Goal: Communication & Community: Answer question/provide support

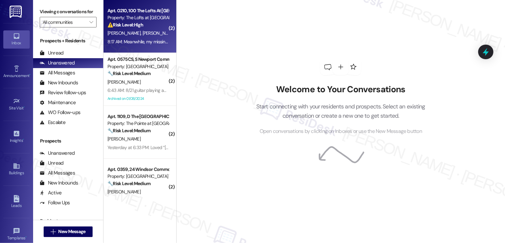
click at [139, 29] on div "Apt. 0210, 100 The Lofts At [GEOGRAPHIC_DATA] Property: The Lofts at [GEOGRAPHI…" at bounding box center [138, 18] width 63 height 23
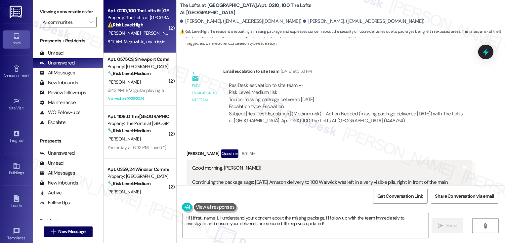
scroll to position [717, 0]
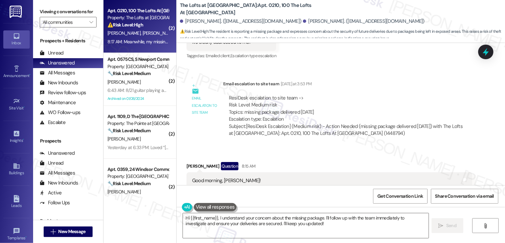
click at [189, 162] on div "[PERSON_NAME] Question 8:15 AM" at bounding box center [330, 167] width 286 height 11
copy div "[PERSON_NAME]"
click at [202, 219] on textarea "Hi {{first_name}}, I understand your concern about the missing package. I'll fo…" at bounding box center [306, 225] width 246 height 25
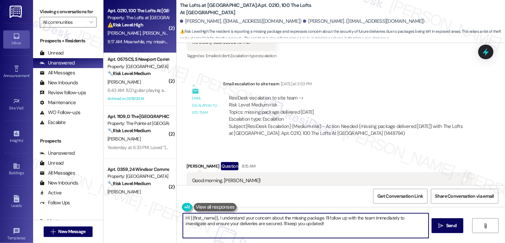
click at [202, 219] on textarea "Hi {{first_name}}, I understand your concern about the missing package. I'll fo…" at bounding box center [306, 225] width 246 height 25
paste textarea "[PERSON_NAME]"
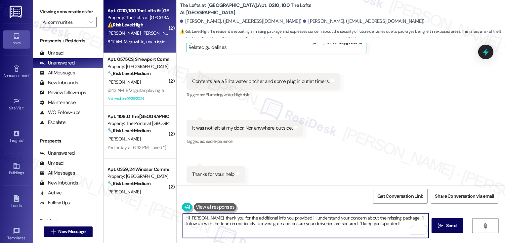
scroll to position [539, 0]
drag, startPoint x: 289, startPoint y: 217, endPoint x: 391, endPoint y: 219, distance: 102.6
click at [391, 219] on textarea "Hi [PERSON_NAME], thank you for the additional info you provided! I understand …" at bounding box center [306, 225] width 246 height 25
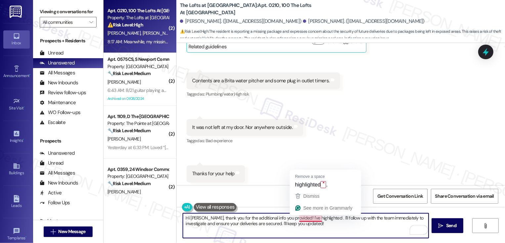
drag, startPoint x: 317, startPoint y: 218, endPoint x: 320, endPoint y: 222, distance: 4.5
click at [320, 221] on textarea "Hi Jenny, thank you for the additional info you provided! I've highlighted . I'…" at bounding box center [306, 225] width 246 height 25
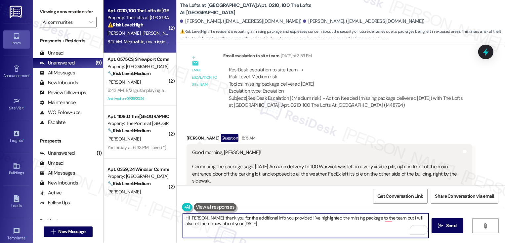
scroll to position [839, 0]
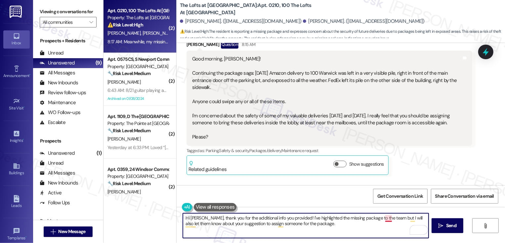
click at [382, 220] on textarea "Hi Jenny, thank you for the additional info you provided! I've highlighted the …" at bounding box center [306, 225] width 246 height 25
click at [336, 216] on textarea "Hi Jenny, thank you for the additional info you provided! I've highlighted the …" at bounding box center [306, 225] width 246 height 25
click at [334, 220] on textarea "Hi Jenny, thank you for the additional info you provided! I've highlighted the …" at bounding box center [306, 225] width 246 height 25
click at [334, 222] on textarea "Hi Jenny, thank you for the additional info you provided! I've highlighted the …" at bounding box center [306, 225] width 246 height 25
click at [304, 223] on textarea "Hi Jenny, thank you for the additional info you provided! I've highlighted the …" at bounding box center [306, 225] width 246 height 25
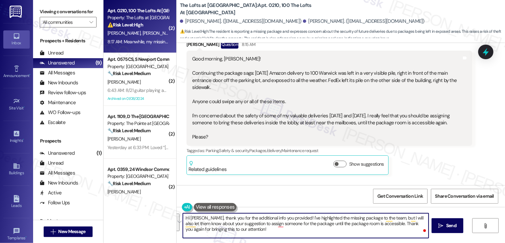
click at [180, 224] on button "See rewrite suggestions" at bounding box center [176, 223] width 5 height 18
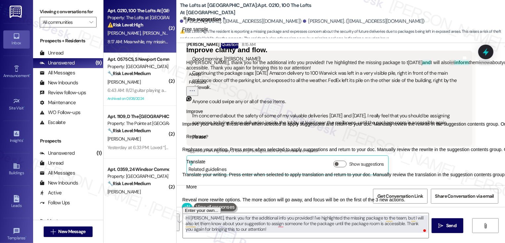
click at [206, 140] on span "Rephrase" at bounding box center [196, 136] width 20 height 7
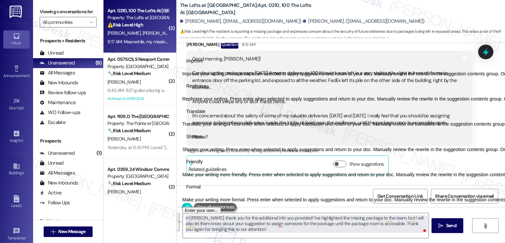
click at [203, 165] on span "Friendly" at bounding box center [194, 162] width 17 height 7
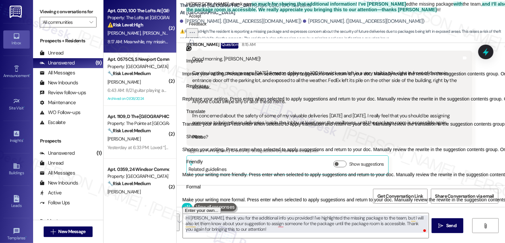
click at [194, 44] on icon "Regenerate" at bounding box center [192, 42] width 4 height 4
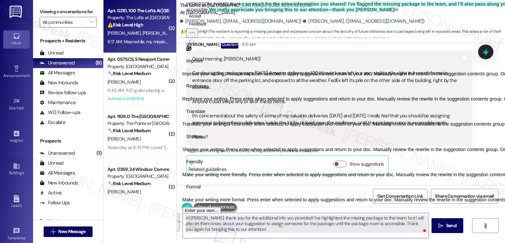
click at [206, 90] on span "Rephrase" at bounding box center [196, 86] width 20 height 7
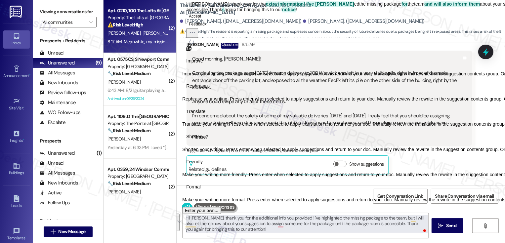
click at [194, 44] on icon "Regenerate" at bounding box center [192, 42] width 4 height 4
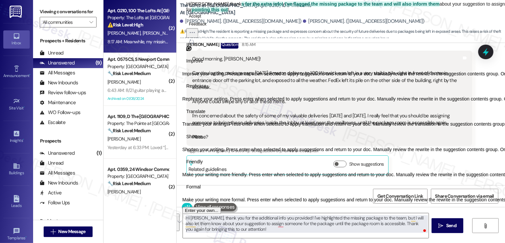
click at [194, 44] on icon "Regenerate" at bounding box center [192, 42] width 4 height 4
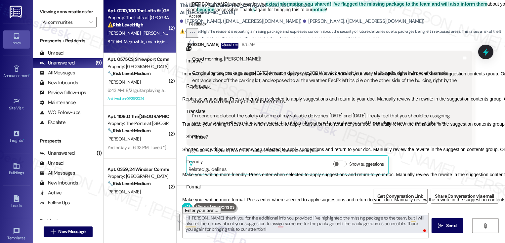
click at [194, 44] on icon "Regenerate" at bounding box center [192, 42] width 4 height 4
click at [200, 20] on button "Accept" at bounding box center [195, 16] width 18 height 8
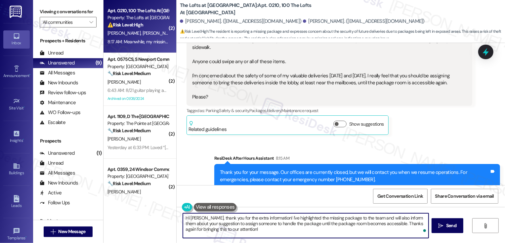
scroll to position [910, 0]
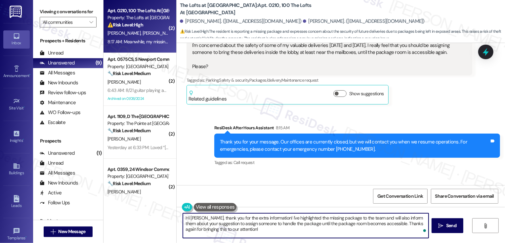
click at [240, 220] on textarea "Hi Jenny, thank you for the extra information! I've highlighted the missing pac…" at bounding box center [306, 225] width 246 height 25
click at [337, 233] on textarea "Hi [PERSON_NAME], thank you for the additional information! I've highlighted th…" at bounding box center [306, 225] width 246 height 25
click at [347, 235] on textarea "Hi [PERSON_NAME], thank you for the additional information! I've highlighted th…" at bounding box center [306, 225] width 246 height 25
type textarea "Hi [PERSON_NAME], thank you for the additional information! I've highlighted th…"
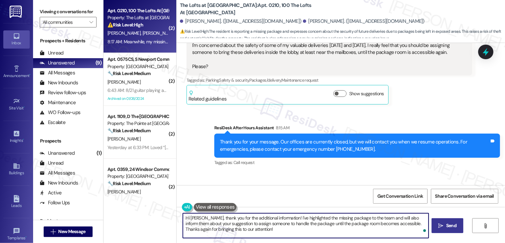
click at [451, 228] on span "Send" at bounding box center [451, 225] width 10 height 7
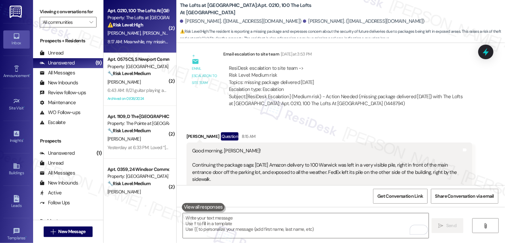
scroll to position [742, 0]
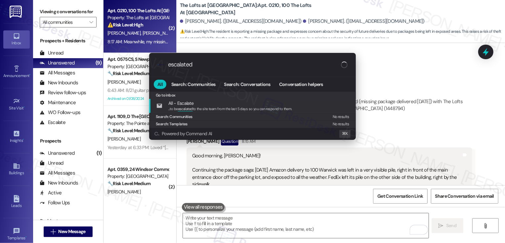
type input "escalate"
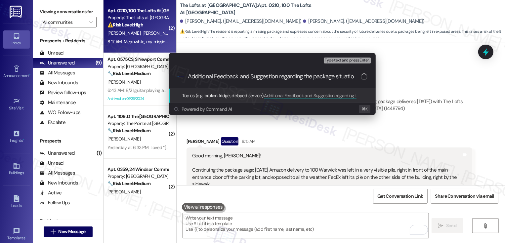
type input "Additional Feedback and Suggestion regarding the package situation"
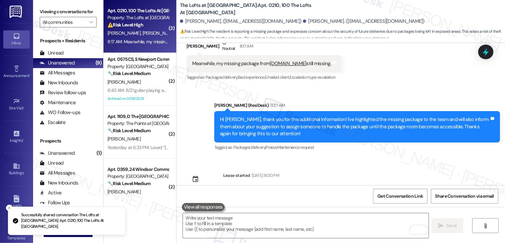
scroll to position [1061, 0]
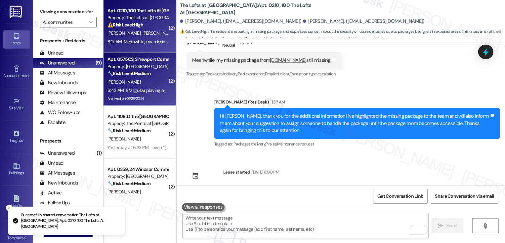
click at [153, 76] on div "🔧 Risk Level: Medium The resident is complaining about noise from a neighbor at…" at bounding box center [138, 73] width 61 height 7
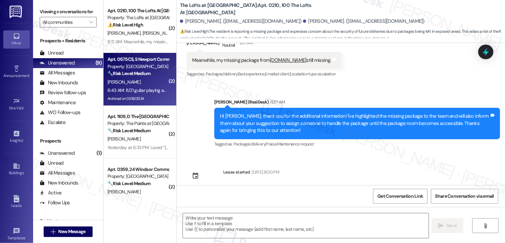
click at [153, 76] on div "🔧 Risk Level: Medium The resident is complaining about noise from a neighbor at…" at bounding box center [138, 73] width 61 height 7
type textarea "Fetching suggested responses. Please feel free to read through the conversation…"
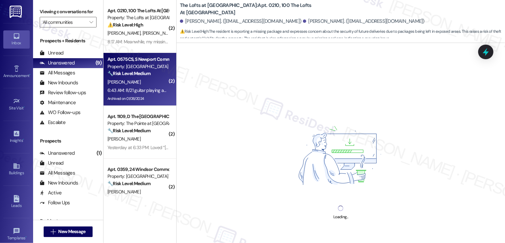
click at [153, 76] on div "🔧 Risk Level: Medium The resident is complaining about noise from a neighbor at…" at bounding box center [138, 73] width 61 height 7
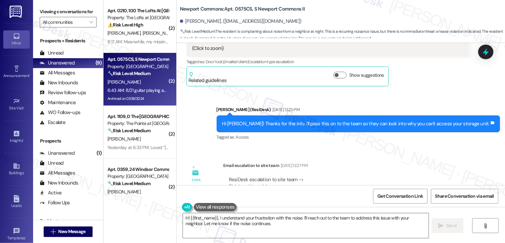
scroll to position [10884, 0]
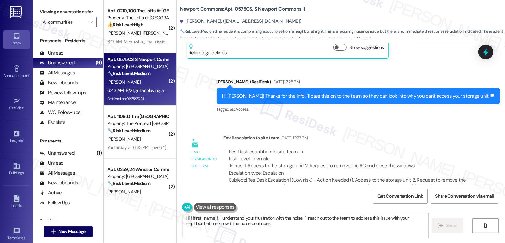
click at [229, 221] on textarea "Hi {{first_name}}, I understand your frustration with the noise. I'll reach out…" at bounding box center [306, 225] width 246 height 25
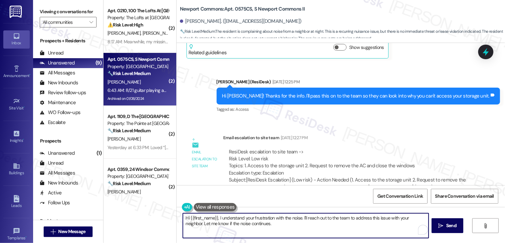
click at [254, 224] on textarea "Hi {{first_name}}, I understand your frustration with the noise. I'll reach out…" at bounding box center [306, 225] width 246 height 25
click at [279, 219] on textarea "Hi Jody, thank you for letting us know about the noise from your neighbor" at bounding box center [306, 225] width 246 height 25
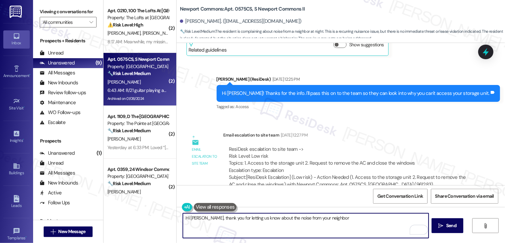
scroll to position [10903, 0]
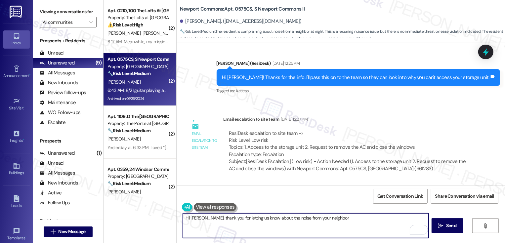
type textarea "Hi Jody, thank you for letting us know about the noise from your neighbor"
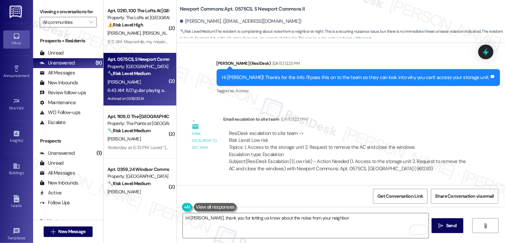
scroll to position [10951, 0]
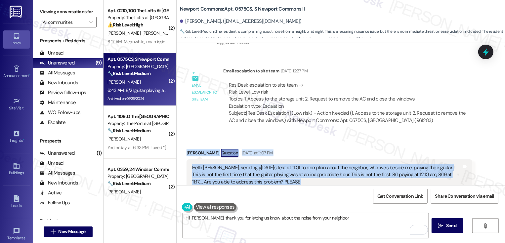
drag, startPoint x: 182, startPoint y: 106, endPoint x: 305, endPoint y: 165, distance: 137.2
click at [306, 167] on div "Received via SMS Jody Weaber Question Yesterday at 11:07 PM Hello Sarah, sendin…" at bounding box center [341, 207] width 329 height 147
copy div "Jody Weaber Question Yesterday at 11:07 PM Hello Sarah, sending you this text a…"
click at [235, 223] on textarea "Hi Jody, thank you for letting us know about the noise from your neighbor" at bounding box center [306, 225] width 246 height 25
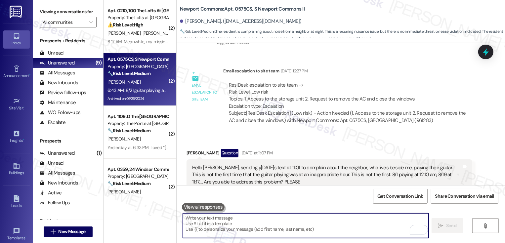
paste textarea "Hi Jody, thank you for reaching out and letting me know about the repeated late…"
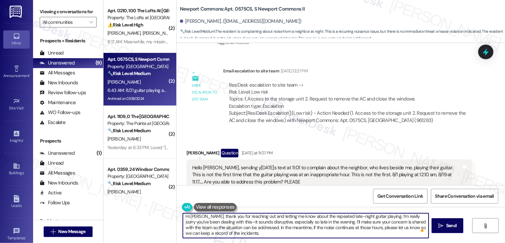
scroll to position [2, 0]
drag, startPoint x: 224, startPoint y: 223, endPoint x: 326, endPoint y: 224, distance: 101.9
click at [326, 224] on textarea "Hi Jody, thank you for reaching out and letting me know about the repeated late…" at bounding box center [306, 225] width 246 height 25
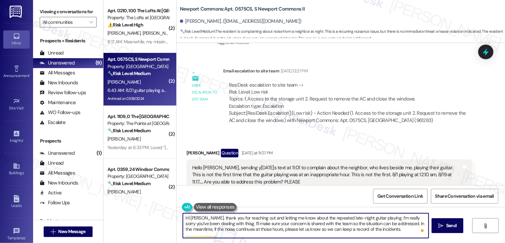
scroll to position [0, 0]
click at [307, 232] on textarea "Hi Jody, thank you for reaching out and letting me know about the repeated late…" at bounding box center [306, 225] width 246 height 25
click at [291, 230] on textarea "Hi Jody, thank you for reaching out and letting me know about the repeated late…" at bounding box center [306, 225] width 246 height 25
drag, startPoint x: 286, startPoint y: 230, endPoint x: 385, endPoint y: 235, distance: 99.4
click at [385, 235] on textarea "Hi Jody, thank you for reaching out and letting me know about the repeated late…" at bounding box center [306, 225] width 246 height 25
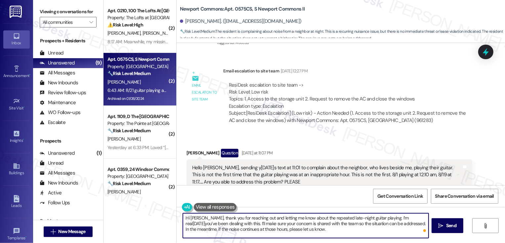
click at [240, 230] on textarea "Hi Jody, thank you for reaching out and letting me know about the repeated late…" at bounding box center [306, 225] width 246 height 25
type textarea "Hi Jody, thank you for reaching out and letting me know about the repeated late…"
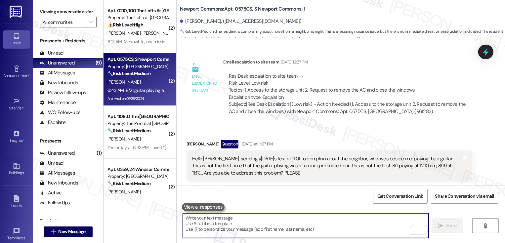
scroll to position [11011, 0]
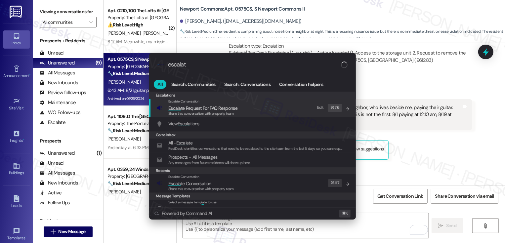
type input "escalate"
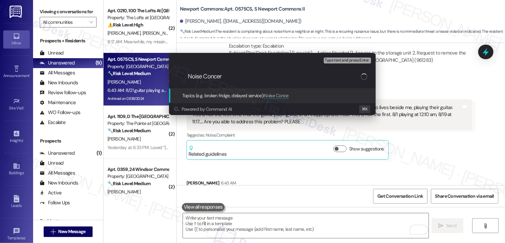
type input "Noise Concern"
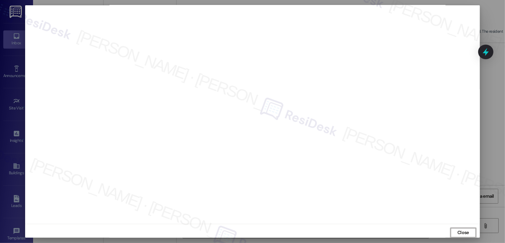
scroll to position [4, 0]
click at [461, 229] on button "Close" at bounding box center [463, 229] width 26 height 11
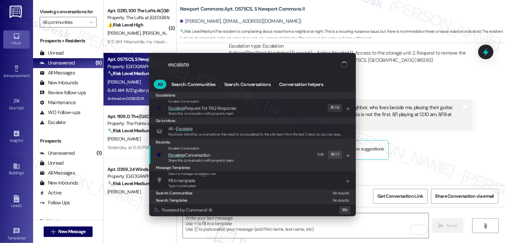
type input "escalate"
click at [190, 159] on span "Share this conversation with property team" at bounding box center [201, 160] width 66 height 5
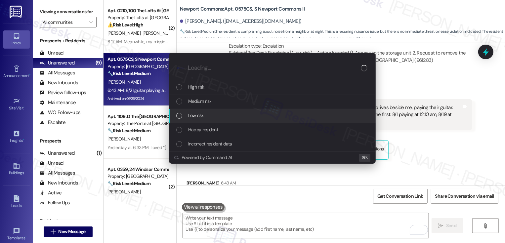
click at [186, 115] on div "Low risk" at bounding box center [273, 115] width 194 height 7
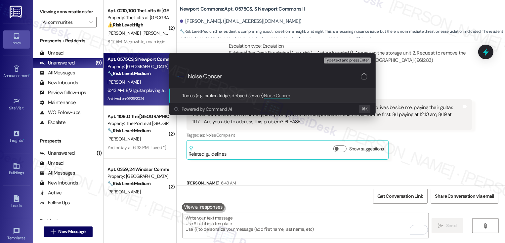
type input "Noise Concern"
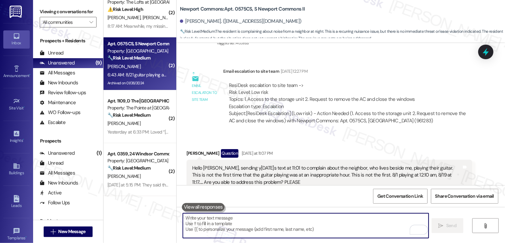
scroll to position [23, 0]
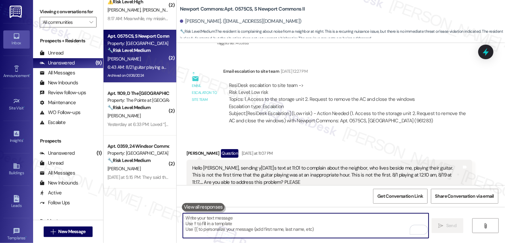
click at [137, 114] on div "[PERSON_NAME]" at bounding box center [138, 116] width 63 height 8
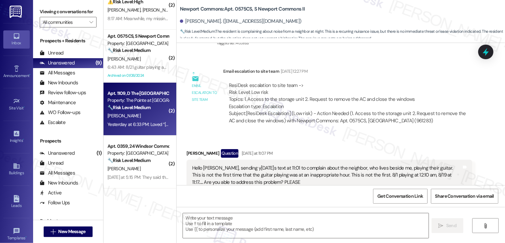
type textarea "Fetching suggested responses. Please feel free to read through the conversation…"
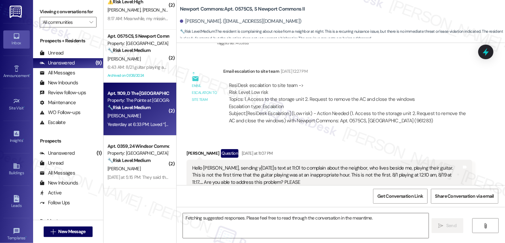
click at [137, 114] on div "[PERSON_NAME]" at bounding box center [138, 116] width 63 height 8
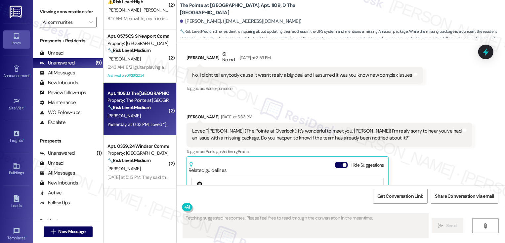
scroll to position [318, 0]
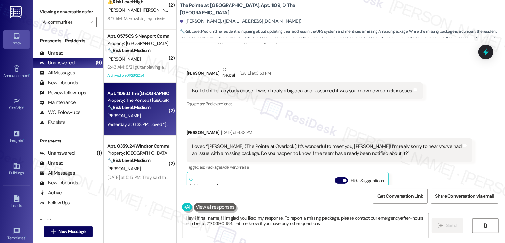
type textarea "Hey {{first_name}}! I'm glad you liked my response. To report a missing package…"
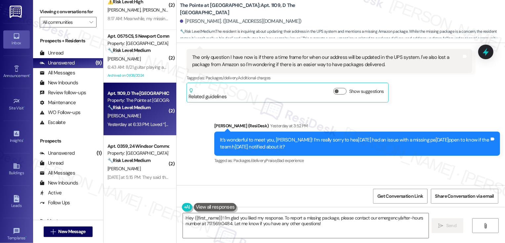
scroll to position [197, 0]
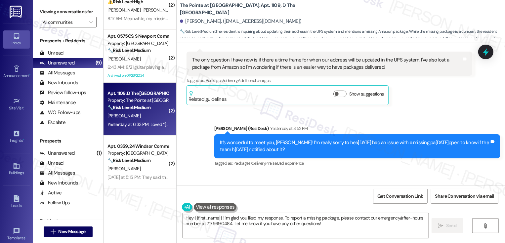
click at [400, 94] on div "Jonelle Anderson Question Yesterday at 12:39 PM The only question I have now is…" at bounding box center [330, 79] width 286 height 54
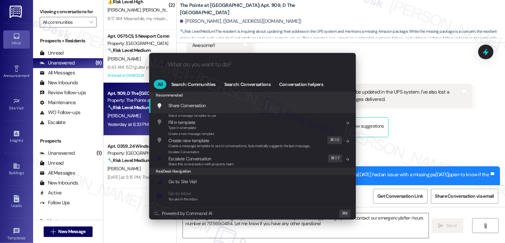
scroll to position [163, 0]
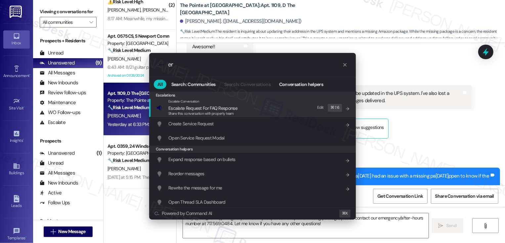
type input "e"
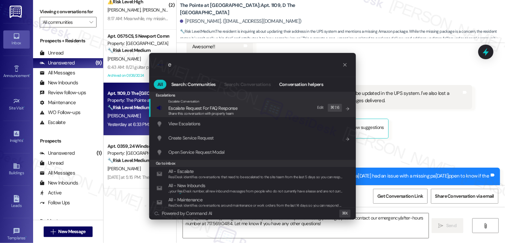
type input "e"
click at [400, 94] on div ".cls-1{fill:#0a055f;}.cls-2{fill:#0cc4c4;} resideskLogoBlueOrange e All Search:…" at bounding box center [252, 121] width 505 height 243
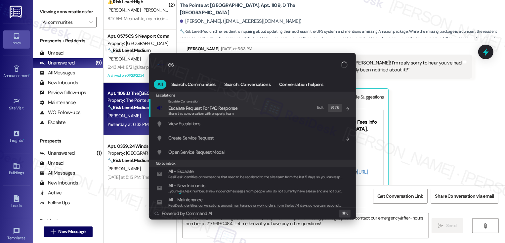
scroll to position [403, 0]
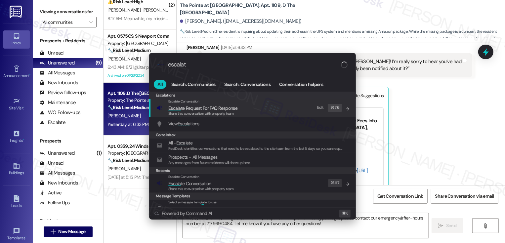
type input "escalate"
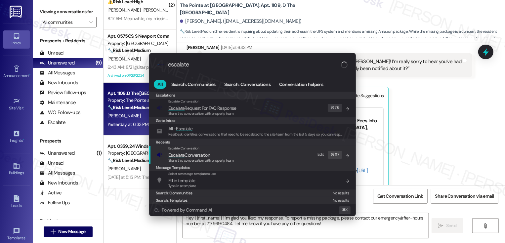
click at [496, 143] on div ".cls-1{fill:#0a055f;}.cls-2{fill:#0cc4c4;} resideskLogoBlueOrange escalate All …" at bounding box center [252, 121] width 505 height 243
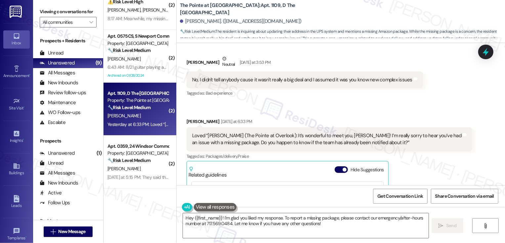
scroll to position [302, 0]
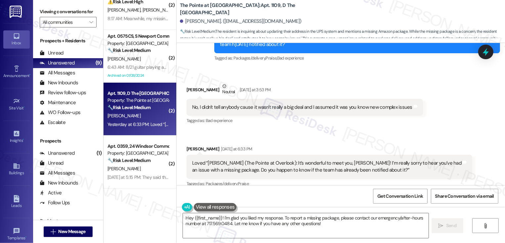
click at [325, 104] on div "No, I didn't tell anybody cause it wasn't really a big deal and I assumed it wa…" at bounding box center [302, 107] width 220 height 7
click at [208, 224] on textarea "Hey {{first_name}}! I'm glad you liked my response. To report a missing package…" at bounding box center [306, 225] width 246 height 25
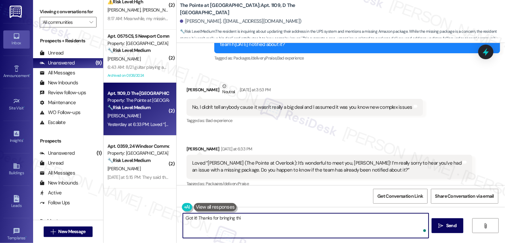
type textarea "Got it! Thanks for bringing thi"
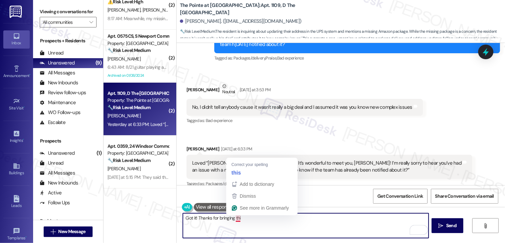
click at [244, 219] on textarea "Got it! Thanks for bringing thi" at bounding box center [306, 225] width 246 height 25
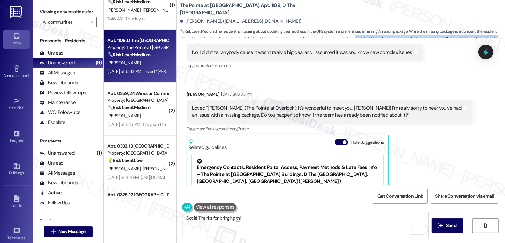
scroll to position [344, 0]
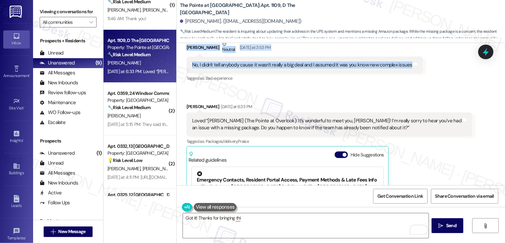
drag, startPoint x: 188, startPoint y: 145, endPoint x: 406, endPoint y: 60, distance: 233.8
click at [406, 60] on div "WO Lease started Jul 31, 2025 at 8:00 PM Show details Survey, sent via SMS Resi…" at bounding box center [341, 114] width 329 height 142
copy div "The only question I have now is if there a time frame for when our address will…"
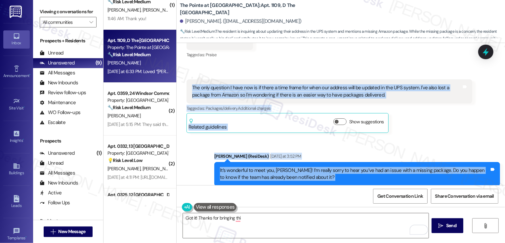
scroll to position [228, 0]
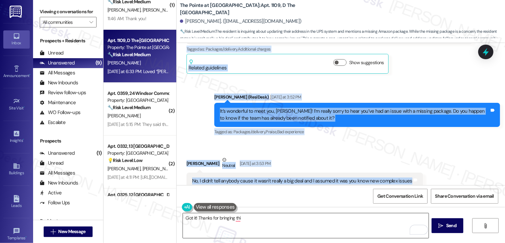
click at [213, 233] on textarea "Got it! Thanks for bringing thi" at bounding box center [306, 225] width 246 height 25
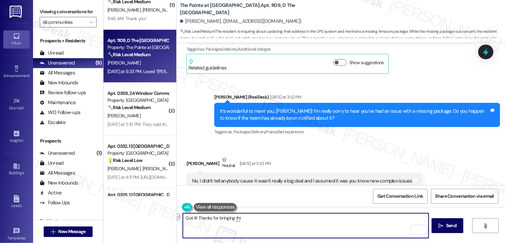
paste textarea "Hi Jonelle, thanks for clarifying. That makes sense, and I really appreciate yo…"
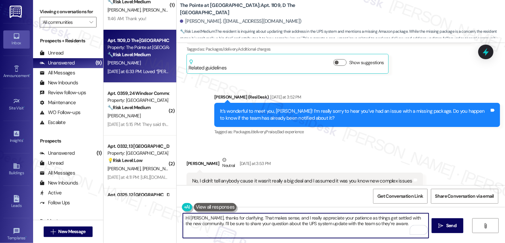
drag, startPoint x: 203, startPoint y: 218, endPoint x: 177, endPoint y: 218, distance: 26.1
click at [179, 218] on div "Hi Jonelle, thanks for clarifying. That makes sense, and I really appreciate yo…" at bounding box center [302, 225] width 247 height 25
click at [324, 216] on textarea "Thanks for clarifying. That makes sense, and I really appreciate your patience …" at bounding box center [306, 225] width 246 height 25
drag, startPoint x: 369, startPoint y: 219, endPoint x: 416, endPoint y: 216, distance: 47.1
click at [416, 216] on textarea "Thanks for clarifying. That makes sense, and I really appreciate your patience …" at bounding box center [306, 225] width 246 height 25
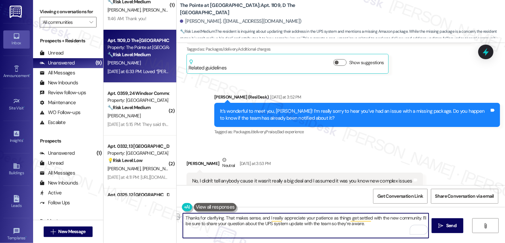
click at [356, 223] on textarea "Thanks for clarifying. That makes sense, and I really appreciate your patience …" at bounding box center [306, 225] width 246 height 25
drag, startPoint x: 327, startPoint y: 218, endPoint x: 416, endPoint y: 218, distance: 89.0
click at [416, 218] on textarea "Thanks for clarifying. That makes sense, and I really appreciate your patience …" at bounding box center [306, 225] width 246 height 25
click at [280, 228] on textarea "Thanks for clarifying. That makes sense, and I really appreciate your patience.…" at bounding box center [306, 225] width 246 height 25
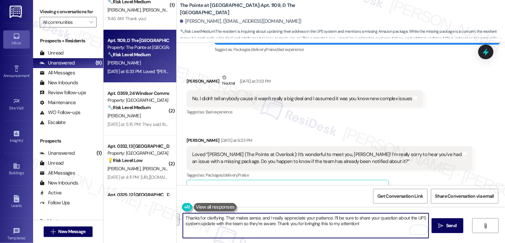
scroll to position [420, 0]
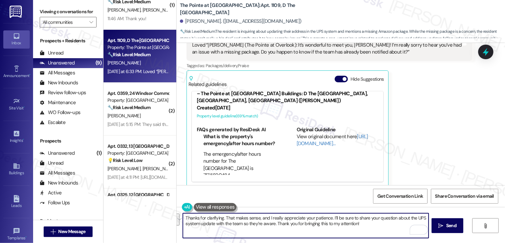
click at [373, 231] on textarea "Thanks for clarifying. That makes sense, and I really appreciate your patience.…" at bounding box center [306, 225] width 246 height 25
click at [332, 232] on textarea "Thanks for clarifying. That makes sense, and I really appreciate your patience.…" at bounding box center [306, 225] width 246 height 25
type textarea "Thanks for clarifying. That makes sense, and I really appreciate your patience.…"
click at [448, 220] on button " Send" at bounding box center [448, 225] width 32 height 15
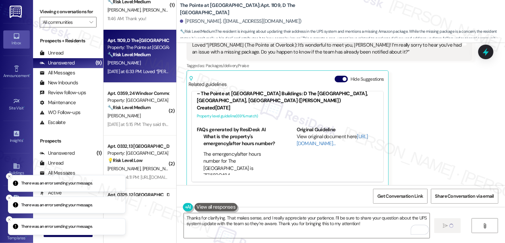
click at [10, 177] on icon "Close toast" at bounding box center [9, 176] width 4 height 4
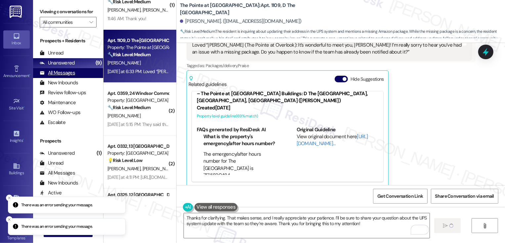
click at [67, 76] on div "All Messages (undefined)" at bounding box center [68, 73] width 70 height 10
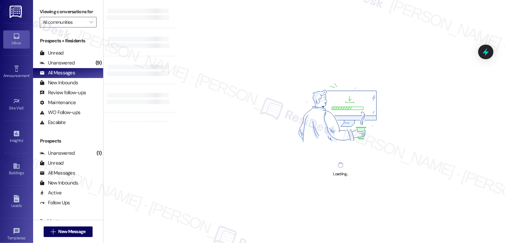
click at [308, 100] on img at bounding box center [341, 114] width 130 height 97
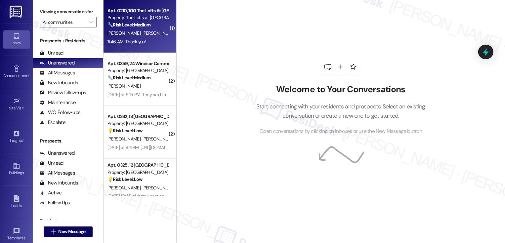
click at [164, 24] on div "Apt. 0210, 100 The Lofts At Lititz Springs Property: The Lofts at Lititz Spring…" at bounding box center [140, 26] width 73 height 53
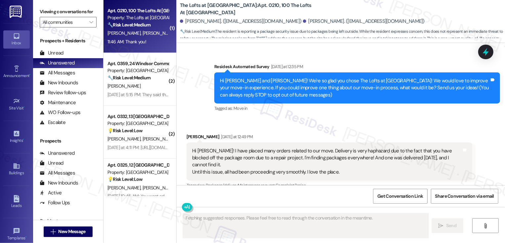
scroll to position [1199, 0]
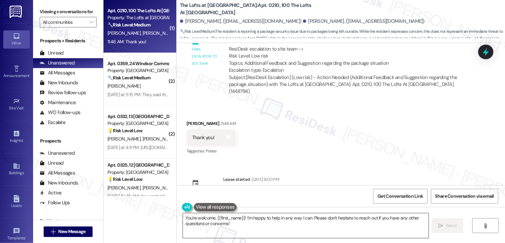
drag, startPoint x: 248, startPoint y: 217, endPoint x: 252, endPoint y: 235, distance: 17.8
click at [252, 234] on textarea "You're welcome, {{first_name}}! I'm happy to help in any way I can. Please don'…" at bounding box center [306, 225] width 246 height 25
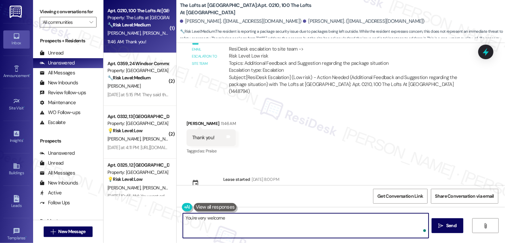
type textarea "You're very welcome!"
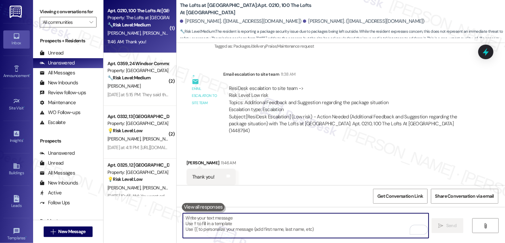
scroll to position [1245, 0]
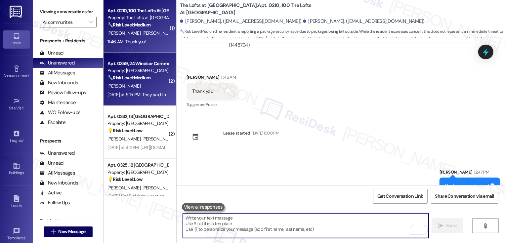
click at [134, 86] on div "[PERSON_NAME]" at bounding box center [138, 86] width 63 height 8
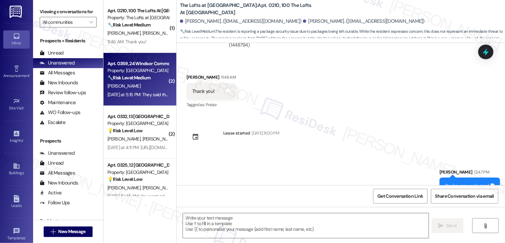
click at [134, 86] on div "[PERSON_NAME]" at bounding box center [138, 86] width 63 height 8
type textarea "Fetching suggested responses. Please feel free to read through the conversation…"
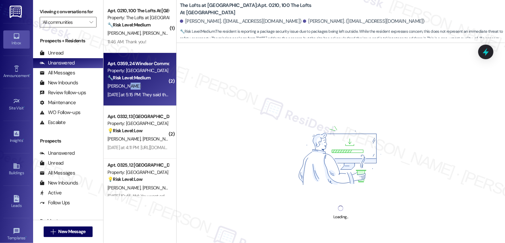
click at [134, 86] on div "[PERSON_NAME]" at bounding box center [138, 86] width 63 height 8
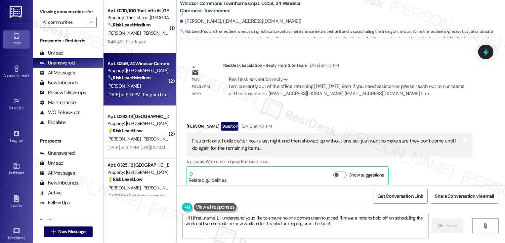
scroll to position [8108, 0]
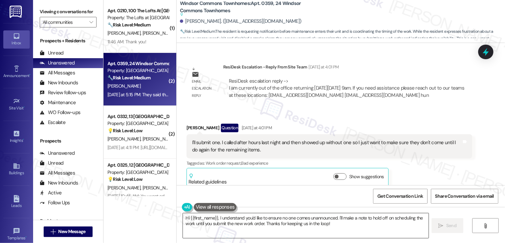
click at [217, 222] on textarea "Hi {{first_name}}, I understand you'd like to ensure no one comes unannounced. …" at bounding box center [306, 225] width 246 height 25
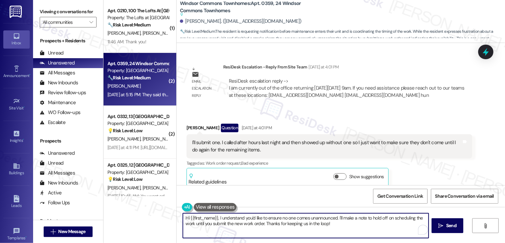
drag, startPoint x: 216, startPoint y: 218, endPoint x: 158, endPoint y: 219, distance: 57.9
click at [158, 219] on div "( 1 ) Apt. 0210, 100 The Lofts At Lititz Springs Property: The Lofts at Lititz …" at bounding box center [305, 121] width 402 height 243
drag, startPoint x: 302, startPoint y: 218, endPoint x: 311, endPoint y: 228, distance: 13.6
click at [311, 228] on textarea "I understand you'd like to ensure no one comes unannounced. I'll make a note to…" at bounding box center [306, 225] width 246 height 25
click at [318, 225] on textarea "I understand you'd like to ensure no one comes unannounced. I've forwarded it t…" at bounding box center [306, 225] width 246 height 25
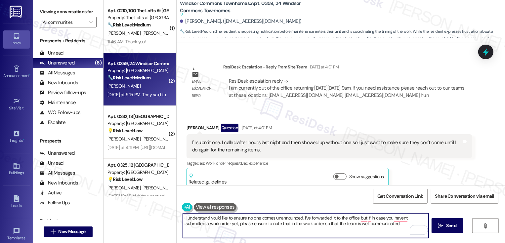
click at [318, 225] on textarea "I understand you'd like to ensure no one comes unannounced. I've forwarded it t…" at bounding box center [306, 225] width 246 height 25
click at [411, 231] on div "Rewrite with Grammarly" at bounding box center [414, 230] width 7 height 8
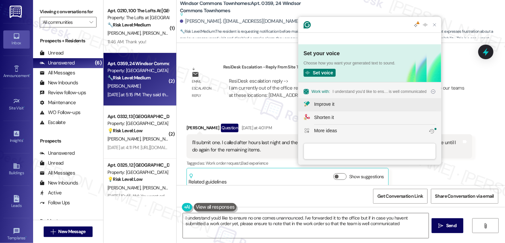
click at [340, 106] on div "Improve it" at bounding box center [375, 104] width 122 height 7
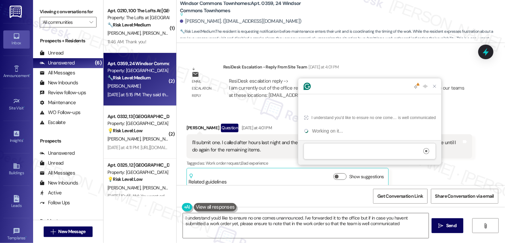
scroll to position [0, 0]
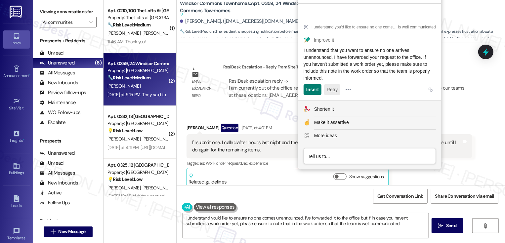
click at [333, 92] on button "Retry" at bounding box center [332, 89] width 16 height 11
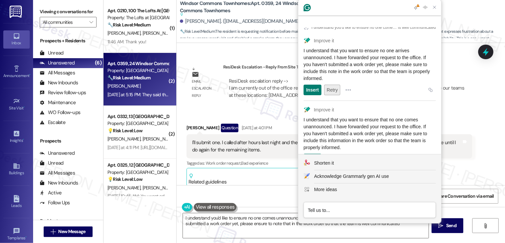
scroll to position [15, 0]
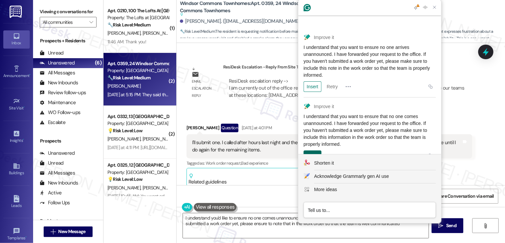
click at [316, 151] on div "Insert" at bounding box center [312, 156] width 13 height 11
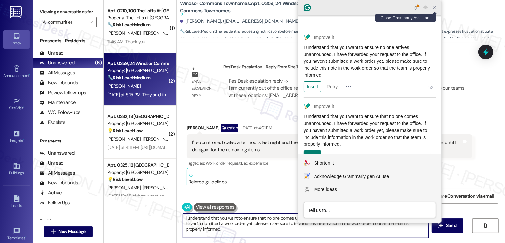
click at [435, 9] on icon "Close Grammarly Assistant" at bounding box center [434, 7] width 5 height 5
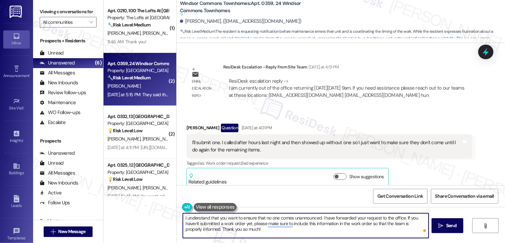
click at [401, 219] on textarea "I understand that you want to ensure that no one comes unannounced. I have forw…" at bounding box center [306, 225] width 246 height 25
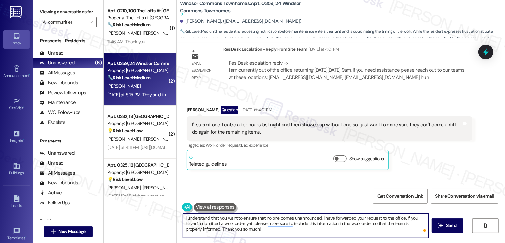
scroll to position [8127, 0]
click at [412, 217] on textarea "I understand that you want to ensure that no one comes unannounced. I forwarded…" at bounding box center [306, 225] width 246 height 25
click at [357, 217] on textarea "I understand that you want to ensure that no one comes unannounced. I forwarded…" at bounding box center [306, 225] width 246 height 25
type textarea "I understand that you want to ensure that no one comes unannounced. I forwarded…"
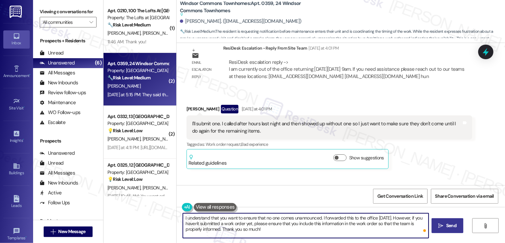
click at [448, 222] on button " Send" at bounding box center [448, 225] width 32 height 15
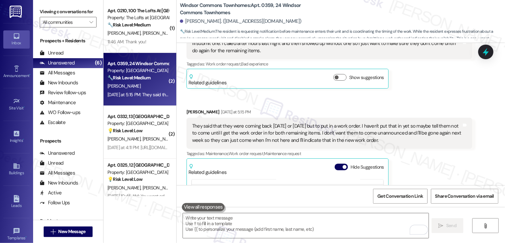
scroll to position [19, 0]
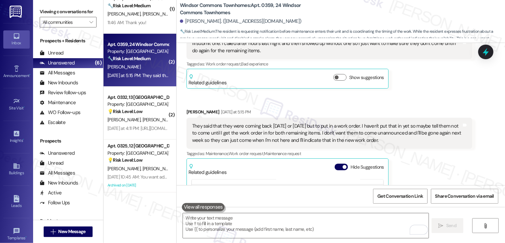
click at [141, 124] on div "Yesterday at 4:11 PM: https://a.co/d/7Oc1VZ0 Yesterday at 4:11 PM: https://a.co…" at bounding box center [138, 128] width 63 height 8
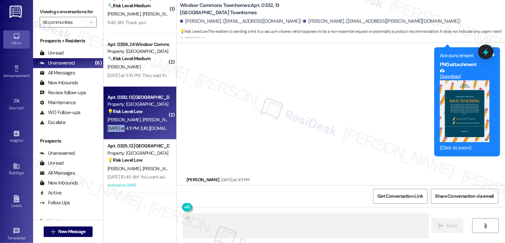
scroll to position [893, 0]
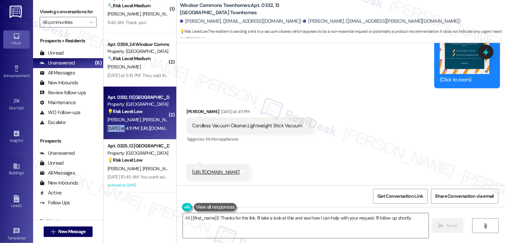
type textarea "Hi {{first_name}}! Thanks for the link. I'll take a look at this and see how I …"
click at [349, 119] on div "Received via SMS Angelique Blevins Yesterday at 4:11 PM Cordless Vacuum Cleaner…" at bounding box center [341, 139] width 329 height 93
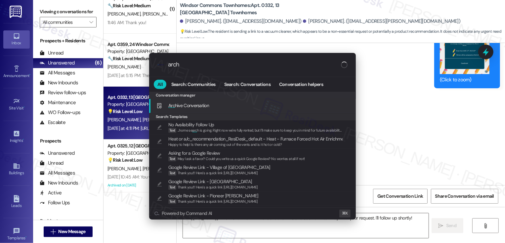
type input "archi"
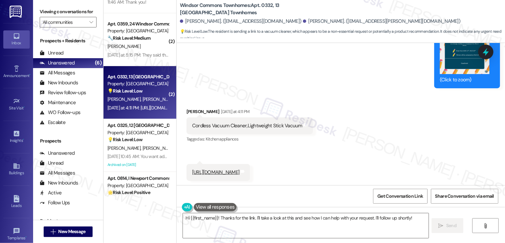
scroll to position [67, 0]
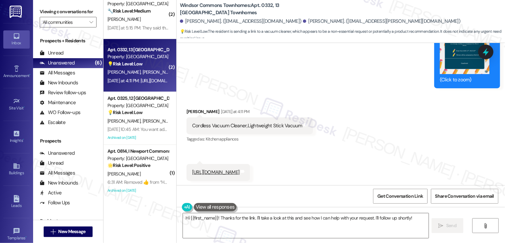
click at [148, 117] on div "J. Cirillo D. Cirillo" at bounding box center [138, 121] width 63 height 8
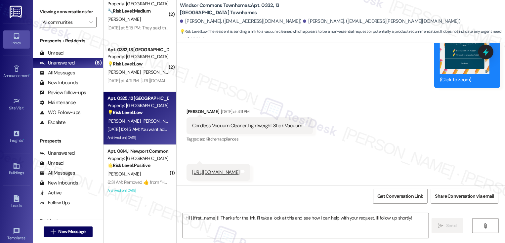
type textarea "Fetching suggested responses. Please feel free to read through the conversation…"
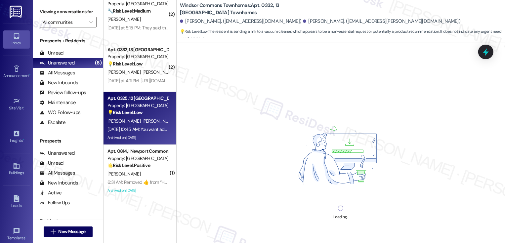
click at [148, 117] on div "J. Cirillo D. Cirillo" at bounding box center [138, 121] width 63 height 8
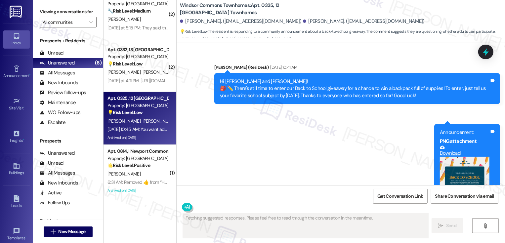
scroll to position [13432, 0]
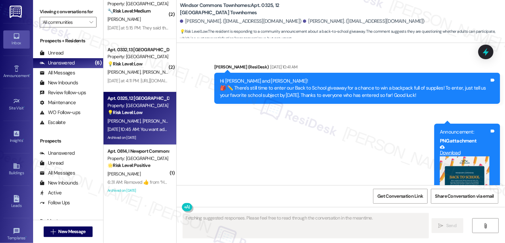
click at [285, 109] on div "Announcement, sent via SMS Sarah (ResiDesk) Jul 23, 2025 at 1:56 PM Hi James an…" at bounding box center [341, 8] width 329 height 460
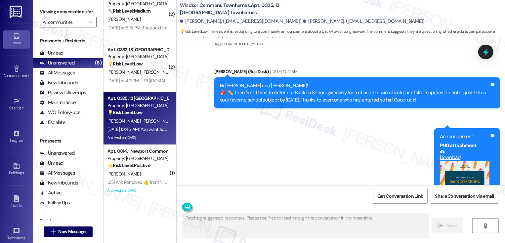
scroll to position [13426, 0]
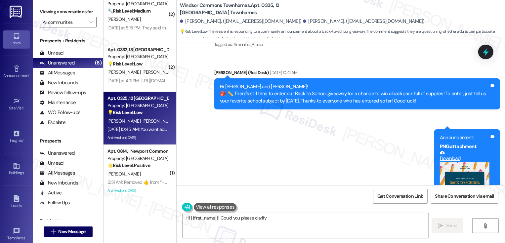
click at [466, 162] on button "Zoom image" at bounding box center [465, 193] width 50 height 62
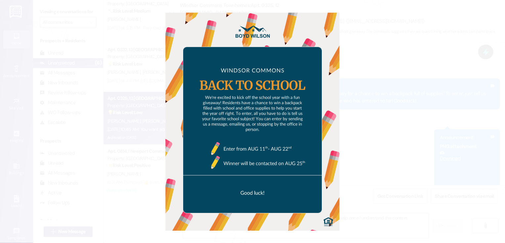
click at [466, 99] on button "Unzoom image" at bounding box center [252, 121] width 505 height 243
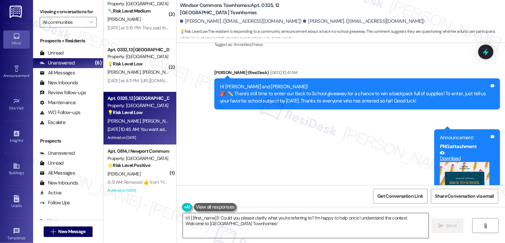
click at [230, 224] on textarea "Hi {{first_name}}! Could you please clarify what you're referring to? I'm happy…" at bounding box center [306, 225] width 246 height 25
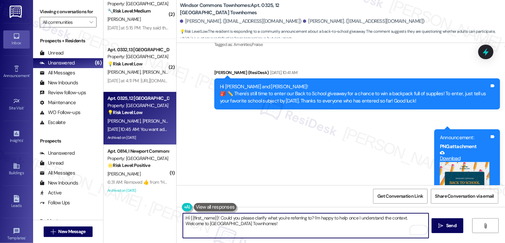
drag, startPoint x: 216, startPoint y: 219, endPoint x: 289, endPoint y: 239, distance: 74.9
click at [289, 239] on div "Hi {{first_name}}! Could you please clarify what you're referring to? I'm happy…" at bounding box center [341, 232] width 329 height 50
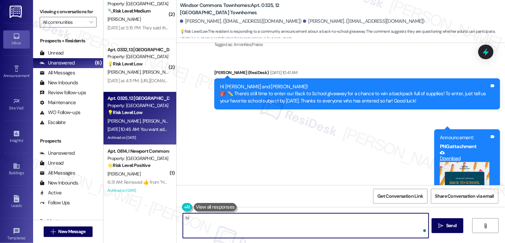
type textarea "h"
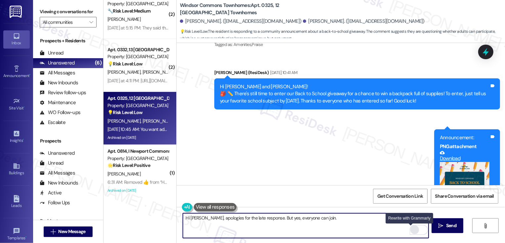
type textarea "Hi Dale, apologies for the late response. But yes, everyone can join."
click at [412, 230] on div "Rewrite with Grammarly" at bounding box center [414, 230] width 7 height 8
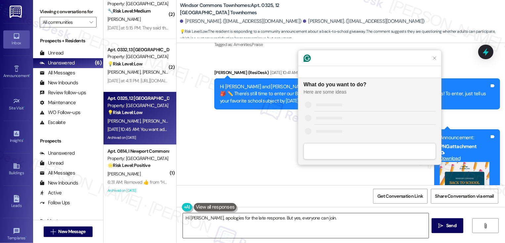
scroll to position [0, 0]
type textarea ";0"
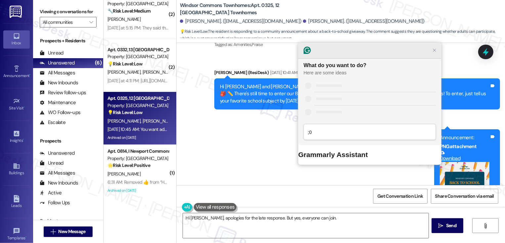
click at [434, 52] on icon "Close Grammarly Assistant" at bounding box center [435, 50] width 3 height 3
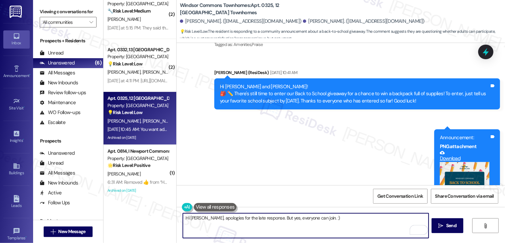
type textarea "Hi Dale, apologies for the late response. But yes, everyone can join. :)"
click at [451, 162] on button "Zoom image" at bounding box center [465, 193] width 50 height 62
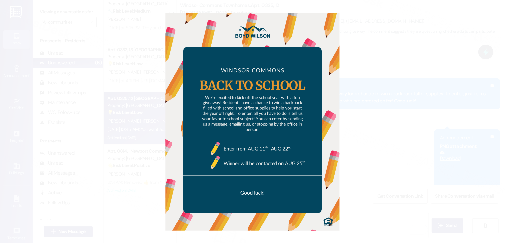
click at [433, 112] on button "Unzoom image" at bounding box center [252, 121] width 505 height 243
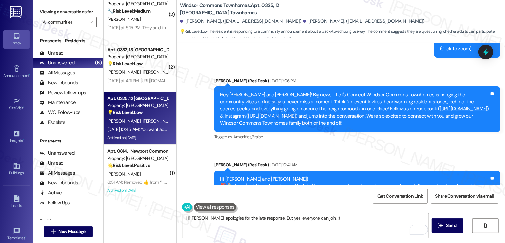
scroll to position [13432, 0]
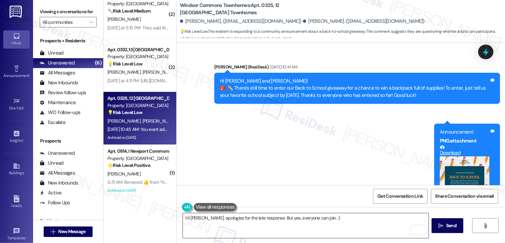
click at [331, 227] on textarea "Hi Dale, apologies for the late response. But yes, everyone can join. :)" at bounding box center [306, 225] width 246 height 25
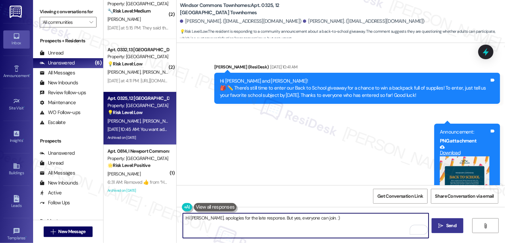
click at [443, 227] on span " Send" at bounding box center [447, 225] width 21 height 7
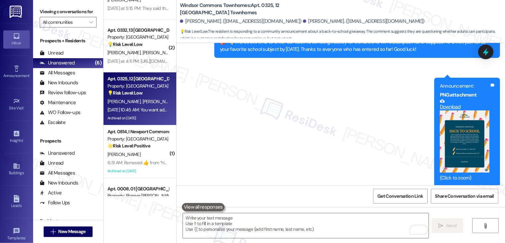
scroll to position [90, 0]
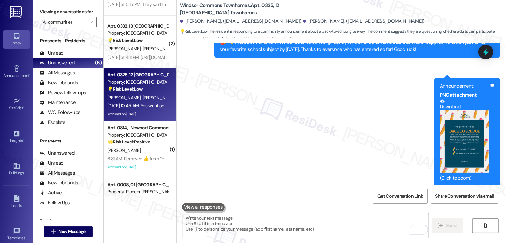
click at [140, 150] on div "[PERSON_NAME]" at bounding box center [138, 151] width 63 height 8
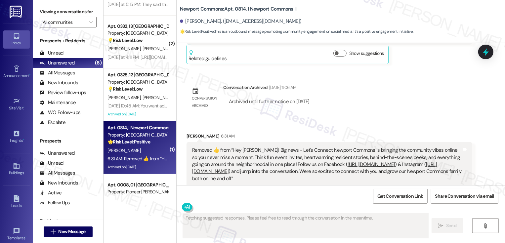
scroll to position [2014, 0]
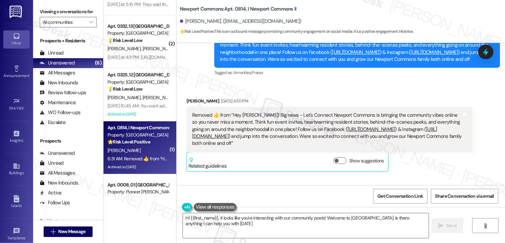
type textarea "Hi {{first_name}}, it looks like you're interacting with our community posts! W…"
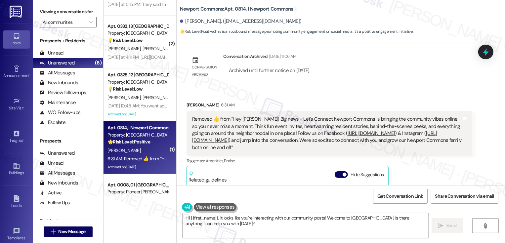
scroll to position [2147, 0]
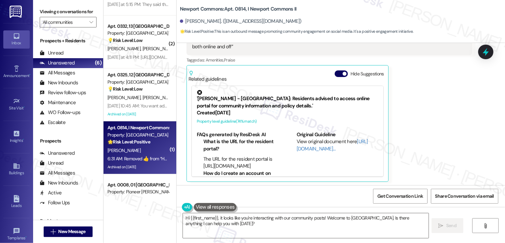
click at [421, 124] on div "Blaine Pennypacker 6:31 AM  Removed ‌👍‌ from “ Hey Blaine! Big news - Let's Con…" at bounding box center [330, 91] width 286 height 181
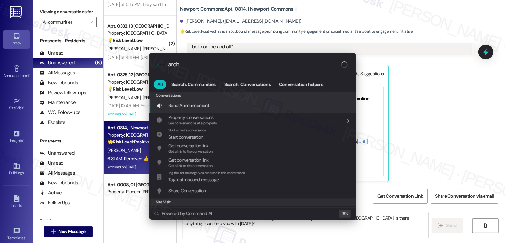
type input "archi"
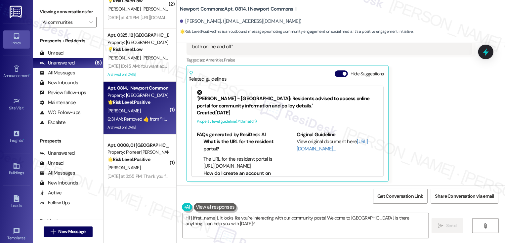
scroll to position [154, 0]
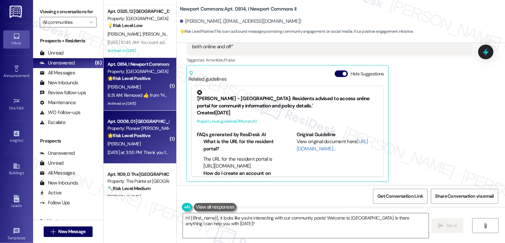
click at [143, 146] on div "[PERSON_NAME]" at bounding box center [138, 144] width 63 height 8
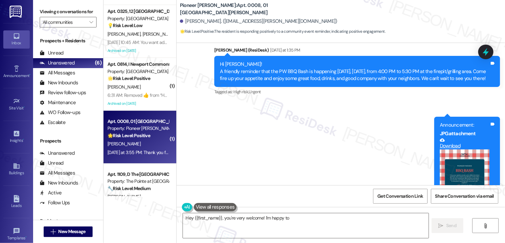
scroll to position [4376, 0]
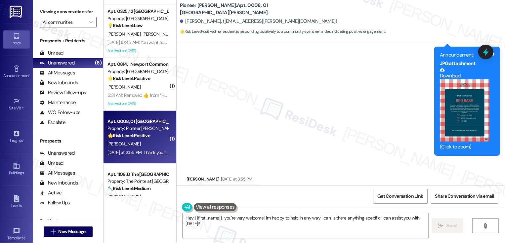
click at [248, 222] on textarea "Hey {{first_name}}, you're very welcome! I'm happy to help in any way I can. Is…" at bounding box center [306, 225] width 246 height 25
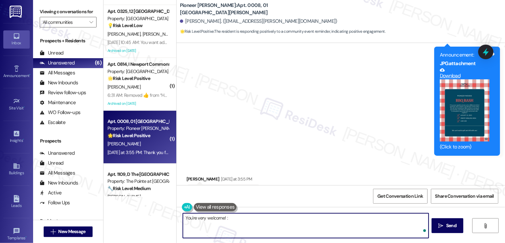
type textarea "You're very welcome! :)"
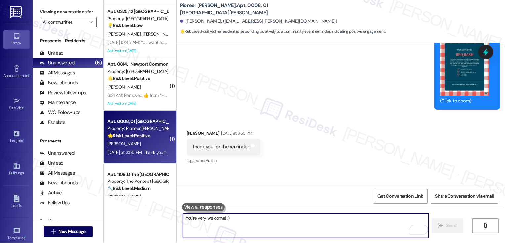
scroll to position [174, 0]
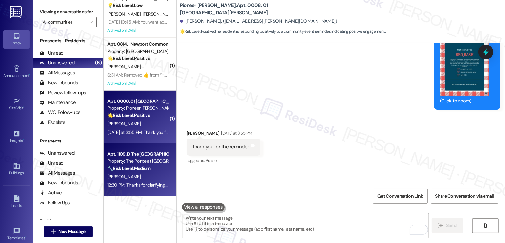
click at [142, 155] on div "Apt. 1109, D The [GEOGRAPHIC_DATA]" at bounding box center [138, 154] width 61 height 7
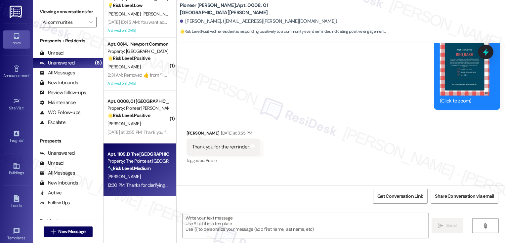
type textarea "Fetching suggested responses. Please feel free to read through the conversation…"
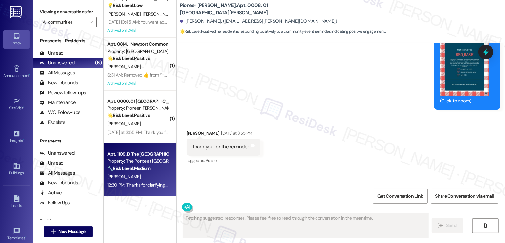
click at [142, 155] on div "Apt. 1109, D The [GEOGRAPHIC_DATA]" at bounding box center [138, 154] width 61 height 7
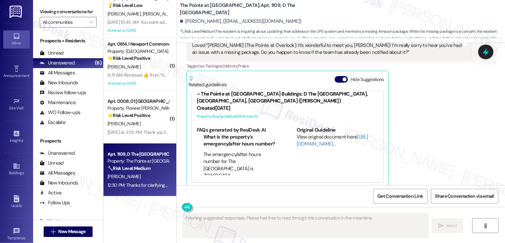
scroll to position [483, 0]
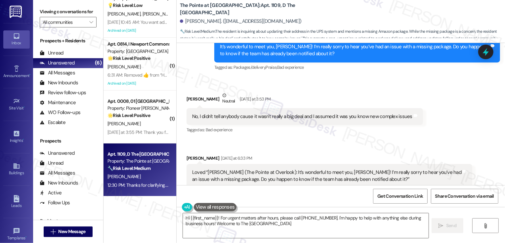
type textarea "Hi {{first_name}}! For urgent matters after hours, please call [PHONE_NUMBER]. …"
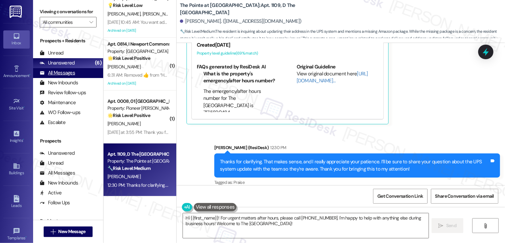
click at [64, 76] on div "All Messages" at bounding box center [57, 72] width 35 height 7
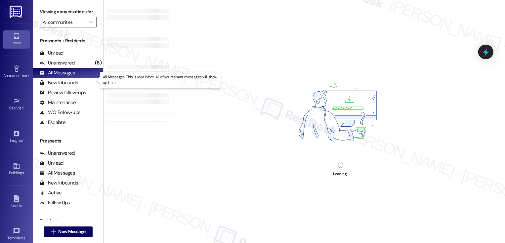
click at [64, 76] on div "All Messages" at bounding box center [57, 72] width 35 height 7
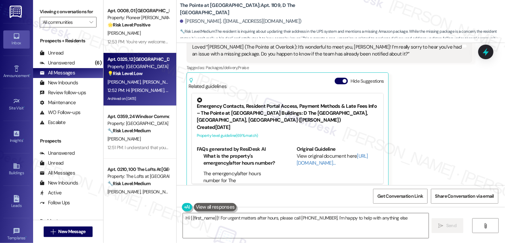
scroll to position [420, 0]
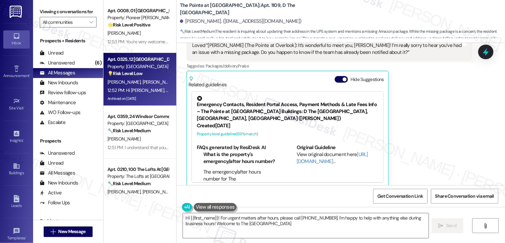
type textarea "Hi {{first_name}}! For urgent matters after hours, please call [PHONE_NUMBER]. …"
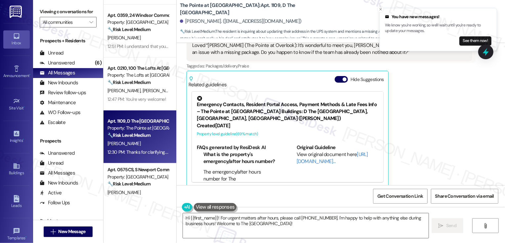
scroll to position [132, 0]
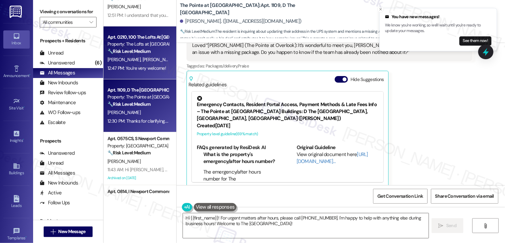
click at [146, 67] on div "12:47 PM: You're very welcome! 12:47 PM: You're very welcome!" at bounding box center [137, 68] width 59 height 6
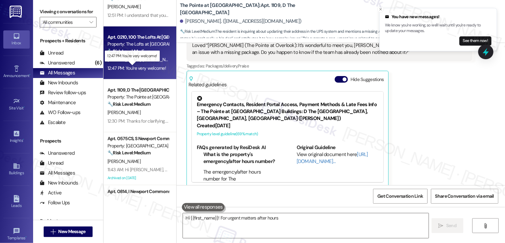
click at [146, 67] on div "12:47 PM: You're very welcome! 12:47 PM: You're very welcome!" at bounding box center [137, 68] width 59 height 6
type textarea "Hi {{first_name}}! For urgent matters after hours, please"
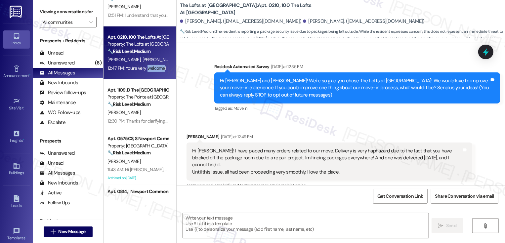
scroll to position [1255, 0]
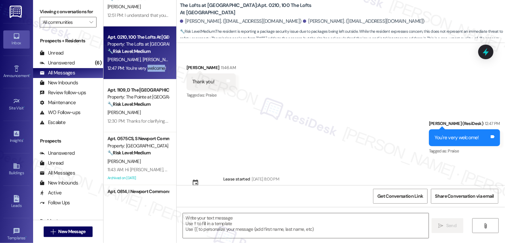
type textarea "Fetching suggested responses. Please feel free to read through the conversation…"
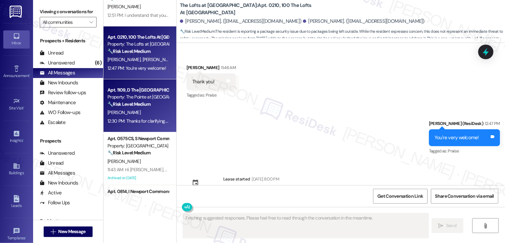
click at [148, 107] on div "🔧 Risk Level: Medium The resident is inquiring about updating their address in …" at bounding box center [138, 104] width 61 height 7
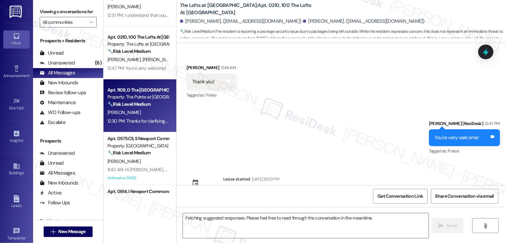
click at [148, 107] on div "🔧 Risk Level: Medium The resident is inquiring about updating their address in …" at bounding box center [138, 104] width 61 height 7
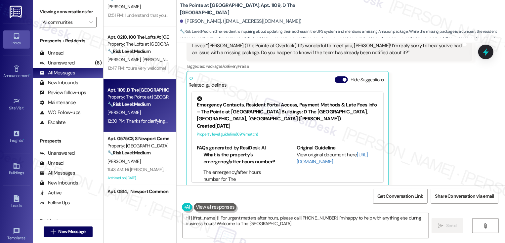
type textarea "Hi {{first_name}}! For urgent matters after hours, please call [PHONE_NUMBER]. …"
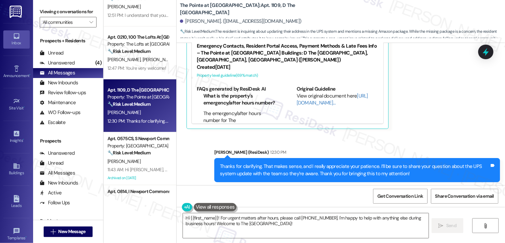
scroll to position [483, 0]
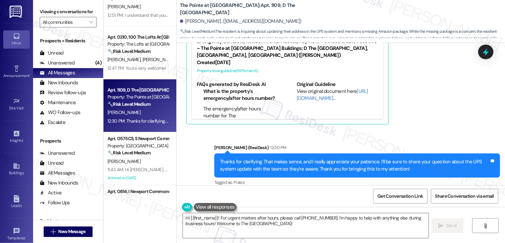
click at [409, 129] on div "Sent via SMS [PERSON_NAME] (ResiDesk) 12:30 PM Thanks for clarifying. That make…" at bounding box center [341, 160] width 329 height 63
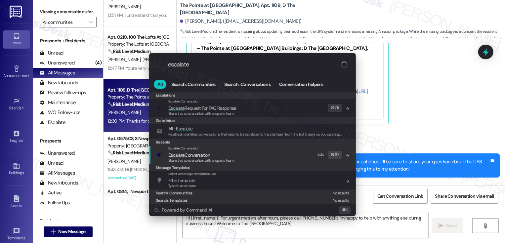
type input "escalate"
click at [213, 157] on span "Escalate Conversation" at bounding box center [201, 155] width 66 height 7
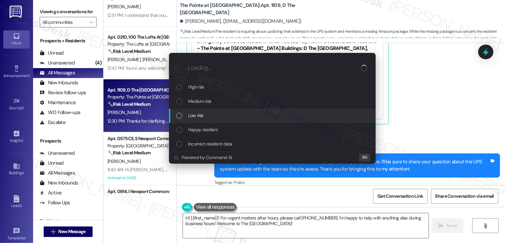
click at [199, 120] on div "Low risk" at bounding box center [272, 116] width 207 height 14
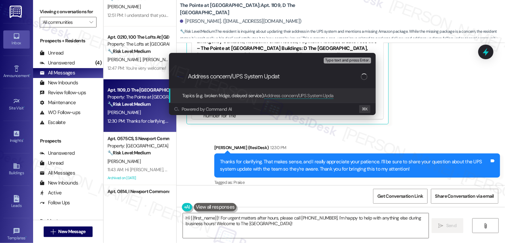
type input "Address concern/UPS System Update"
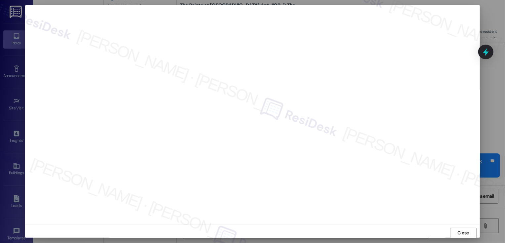
scroll to position [0, 0]
click at [464, 232] on button "Close" at bounding box center [463, 233] width 26 height 11
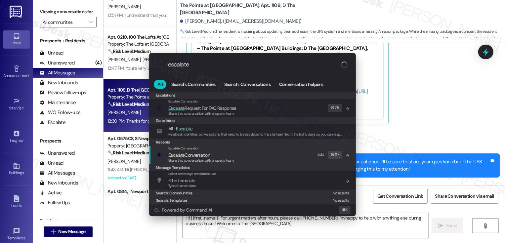
type input "escalate"
click at [174, 157] on span "Escalate" at bounding box center [176, 155] width 16 height 6
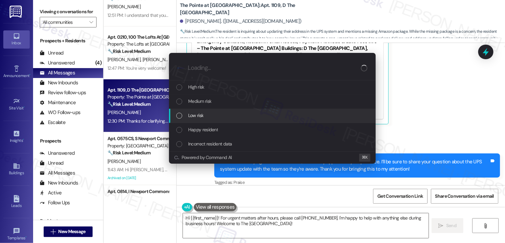
click at [206, 115] on div "Low risk" at bounding box center [273, 115] width 194 height 7
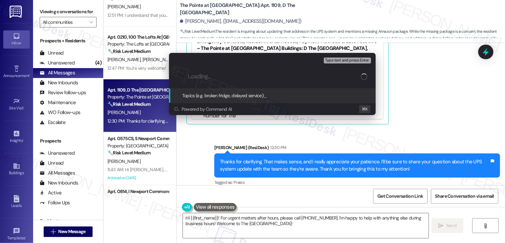
paste input "Address concern/UPS System Update"
type input "Address concern/UPS System Update"
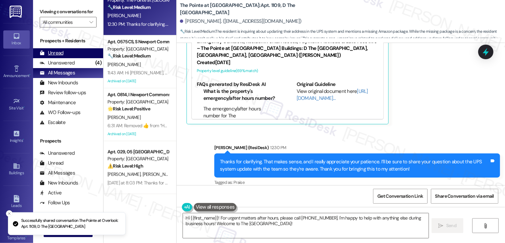
scroll to position [156, 0]
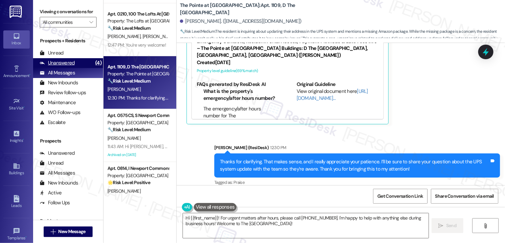
click at [78, 66] on div "Unanswered (4)" at bounding box center [68, 63] width 70 height 10
